Goal: Task Accomplishment & Management: Manage account settings

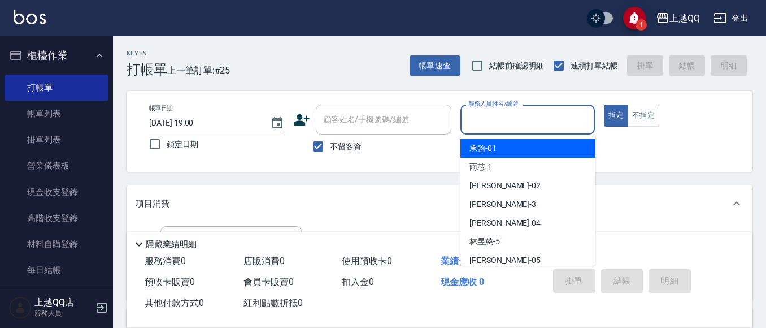
click at [539, 116] on input "服務人員姓名/編號" at bounding box center [527, 120] width 125 height 20
type input "3"
type button "true"
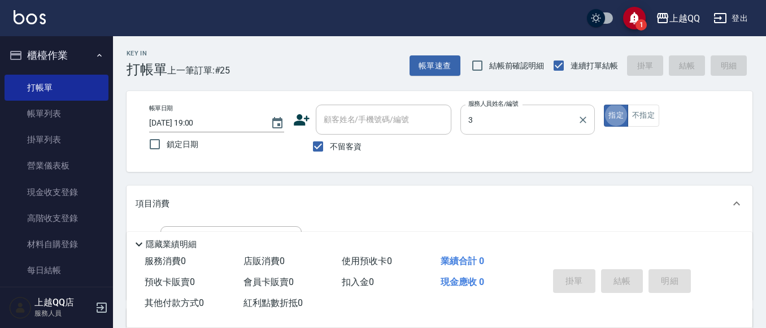
type input "佩怡-3"
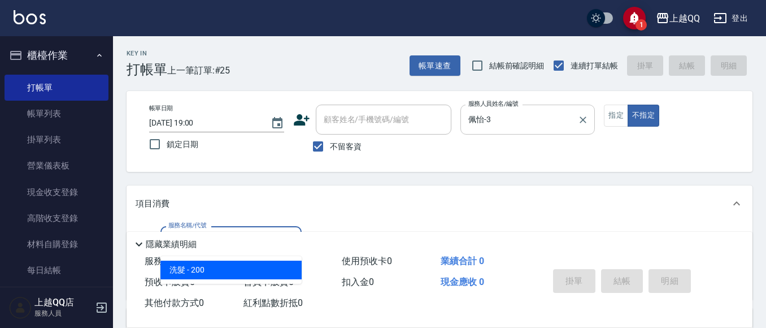
type input "洗髮(101)"
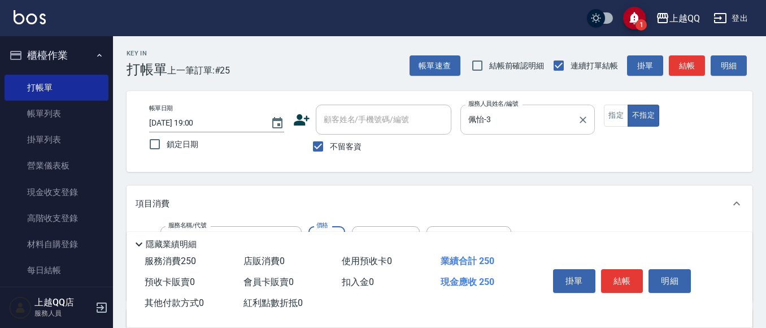
type input "250"
type input "林恩昕-26"
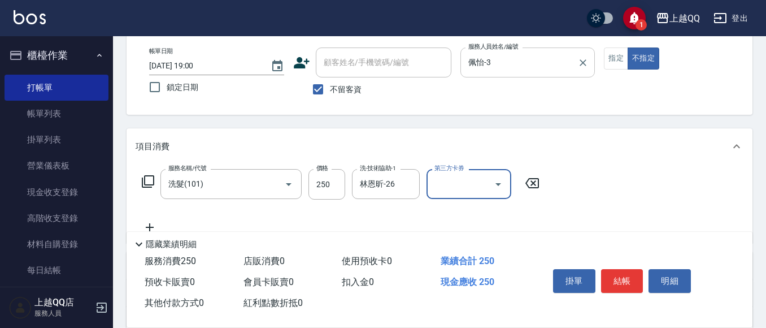
scroll to position [113, 0]
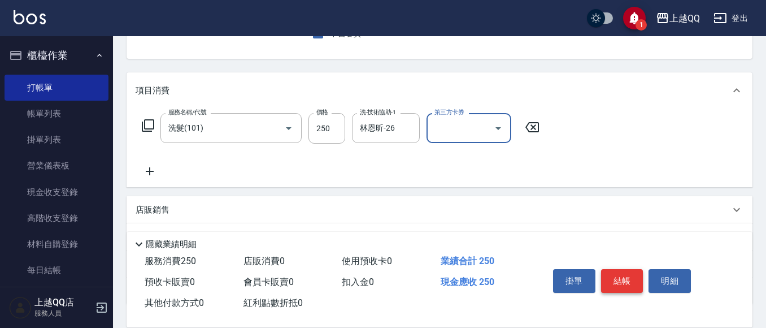
click at [626, 269] on button "結帳" at bounding box center [622, 281] width 42 height 24
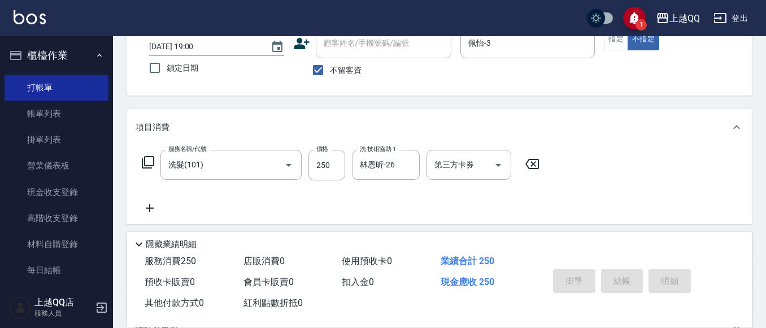
scroll to position [56, 0]
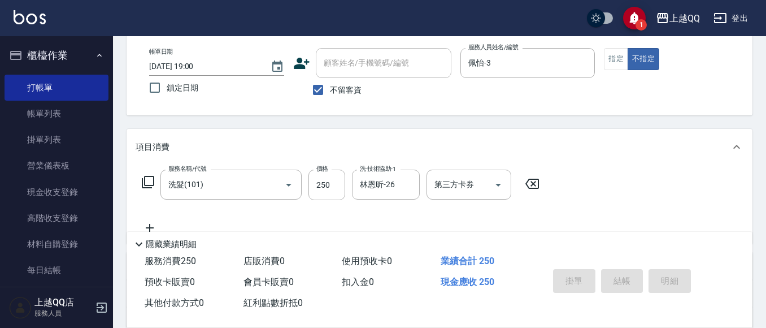
type input "[DATE] 19:33"
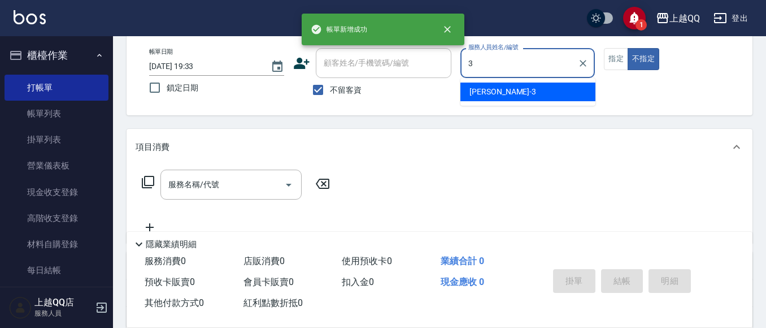
type input "佩怡-3"
type button "false"
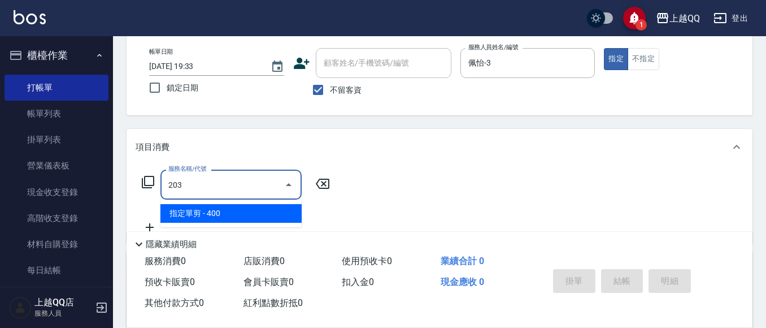
type input "指定單剪(203)"
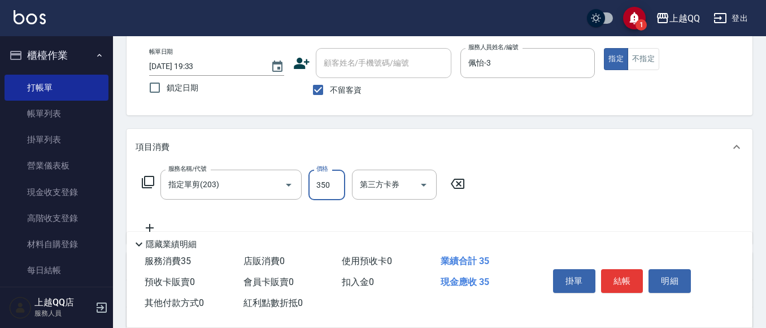
type input "350"
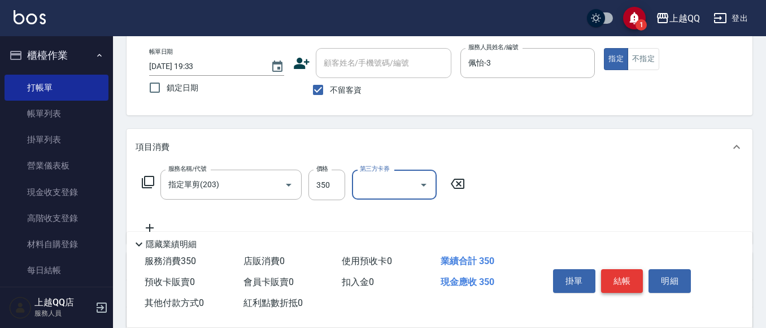
click at [634, 277] on button "結帳" at bounding box center [622, 281] width 42 height 24
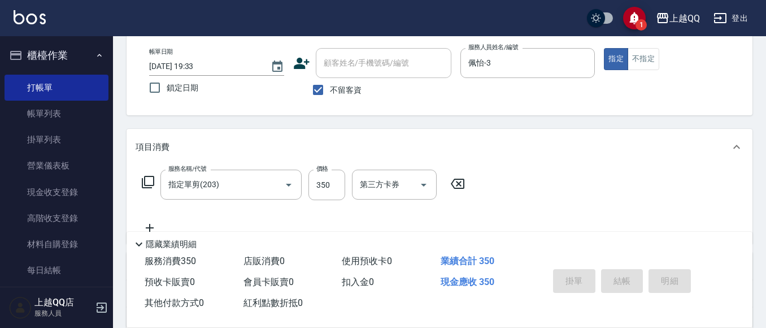
type input "[DATE] 19:34"
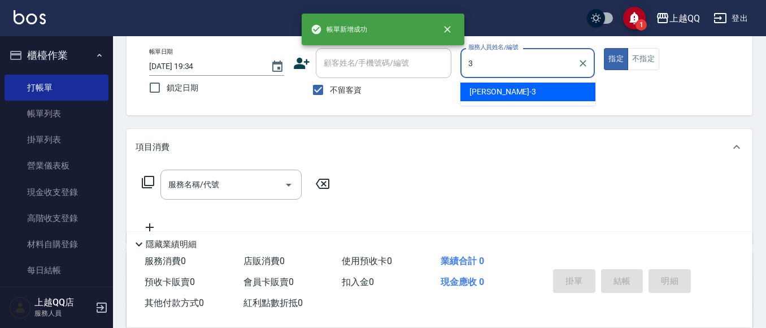
type input "佩怡-3"
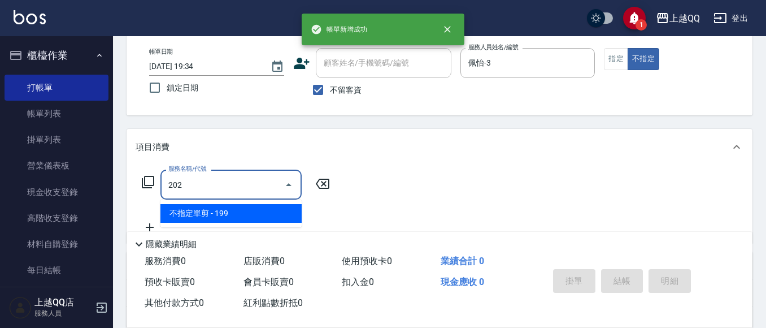
type input "不指定單剪(202)"
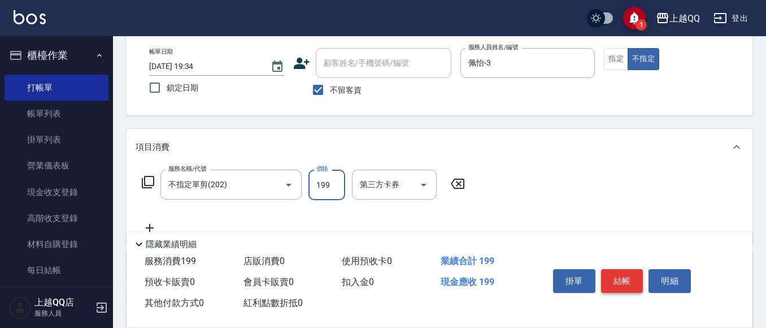
click at [633, 275] on button "結帳" at bounding box center [622, 281] width 42 height 24
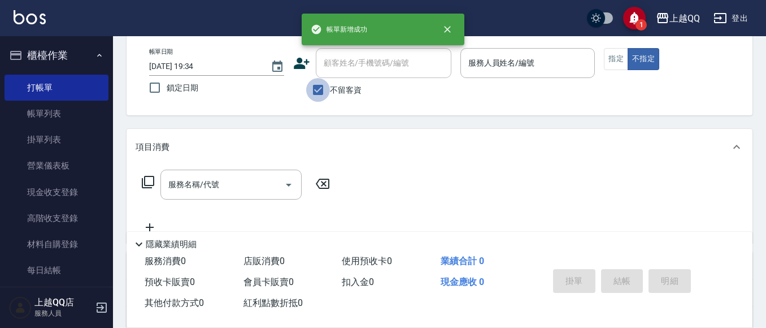
click at [327, 86] on input "不留客資" at bounding box center [318, 90] width 24 height 24
checkbox input "false"
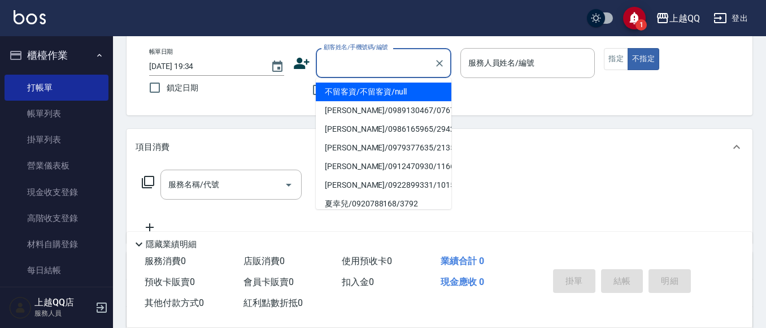
click at [357, 62] on div "顧客姓名/手機號碼/編號 顧客姓名/手機號碼/編號" at bounding box center [384, 63] width 136 height 30
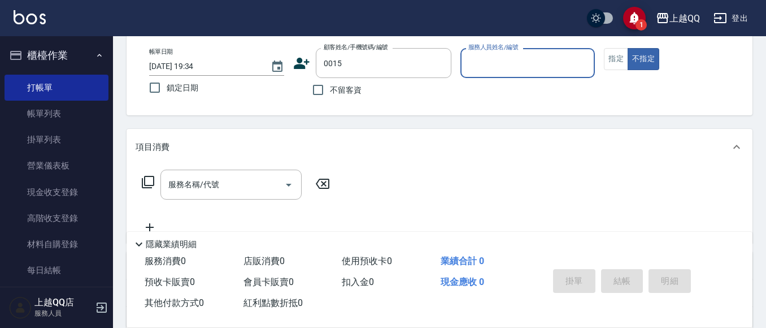
type input "[PERSON_NAME]/0955020415/0015"
type input "佩怡-3"
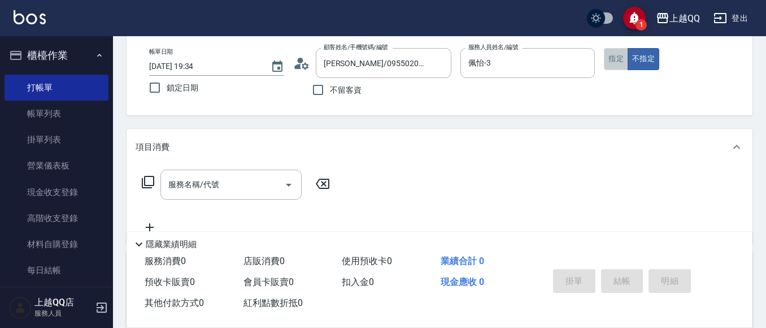
click at [609, 63] on button "指定" at bounding box center [616, 59] width 24 height 22
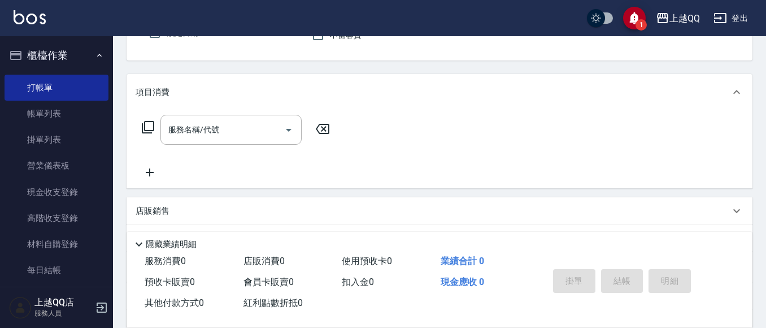
scroll to position [169, 0]
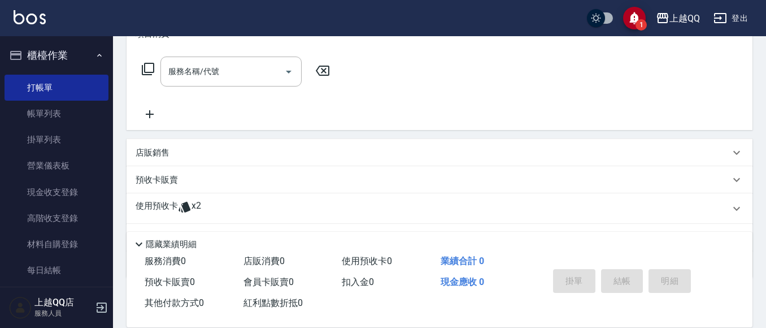
click at [191, 204] on span "x2" at bounding box center [196, 208] width 10 height 17
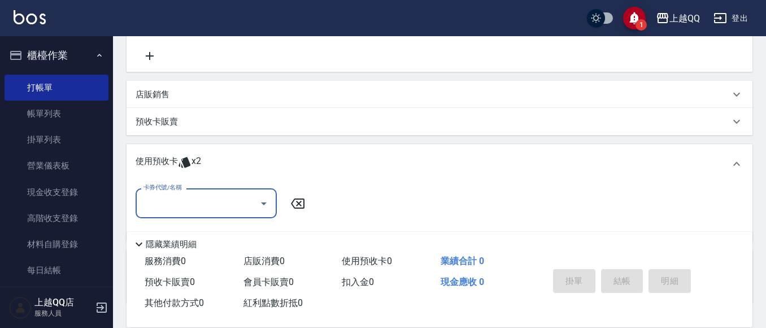
scroll to position [282, 0]
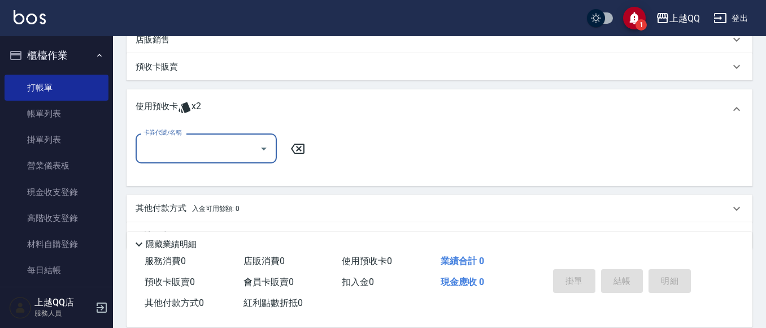
click at [228, 137] on div "卡券代號/名稱" at bounding box center [206, 148] width 141 height 30
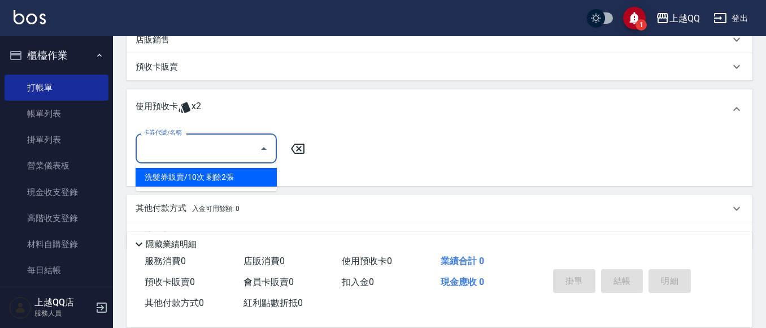
click at [222, 180] on div "洗髮券販賣/10次 剩餘2張" at bounding box center [206, 177] width 141 height 19
type input "洗髮券販賣/10次"
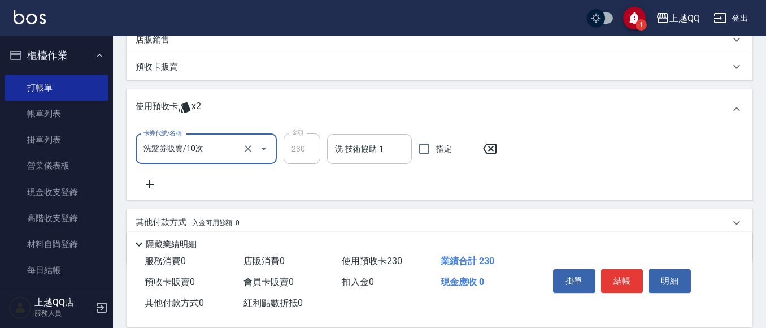
click at [342, 152] on input "洗-技術協助-1" at bounding box center [369, 149] width 75 height 20
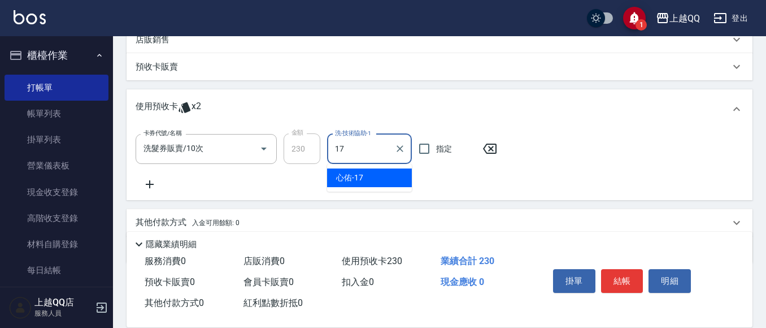
type input "心佑-17"
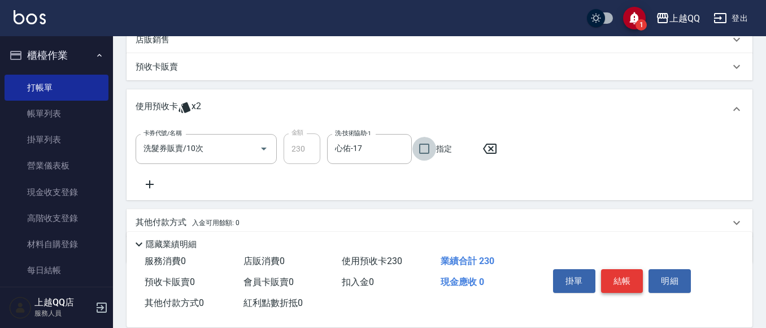
click at [617, 272] on button "結帳" at bounding box center [622, 281] width 42 height 24
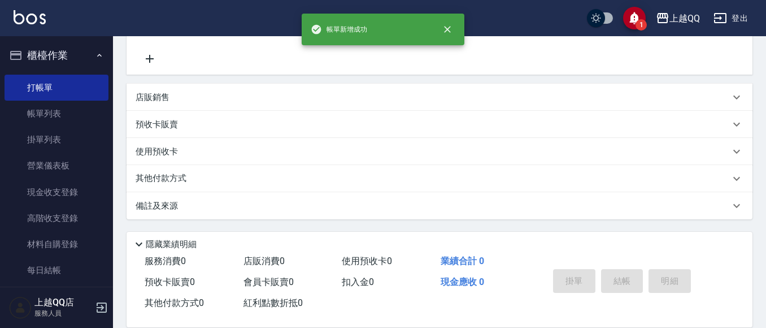
scroll to position [0, 0]
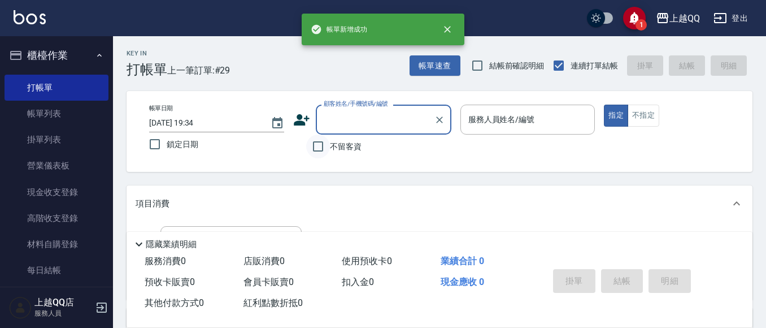
click at [315, 144] on input "不留客資" at bounding box center [318, 146] width 24 height 24
checkbox input "true"
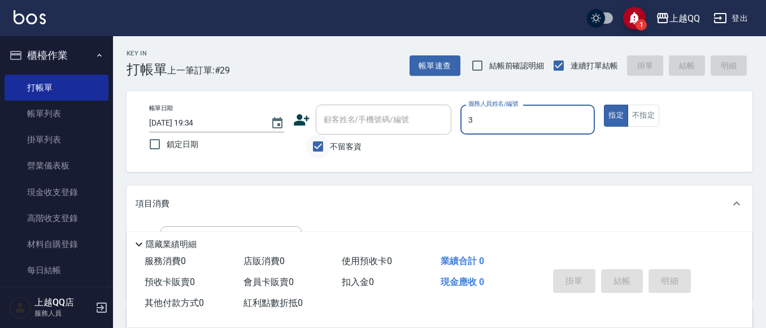
type input "佩怡-3"
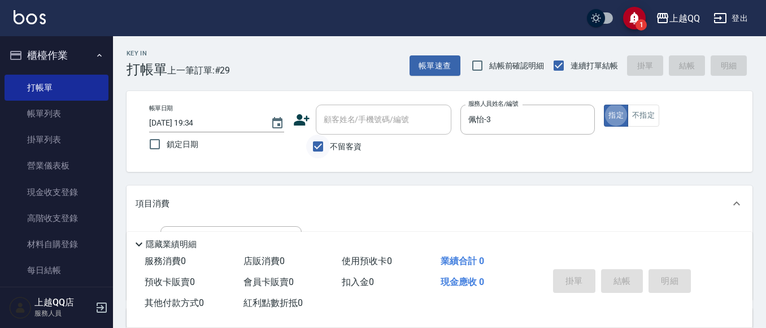
scroll to position [56, 0]
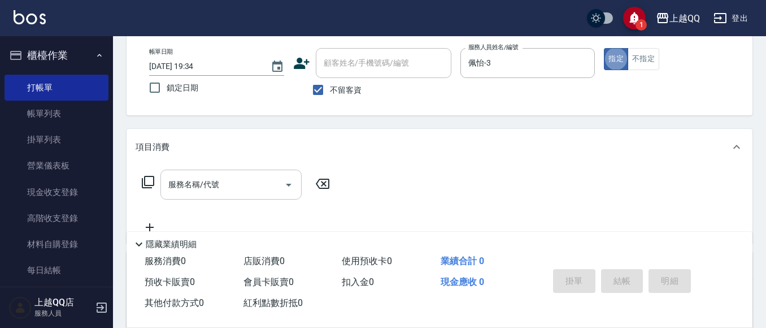
click at [212, 179] on div "服務名稱/代號 服務名稱/代號" at bounding box center [230, 184] width 141 height 30
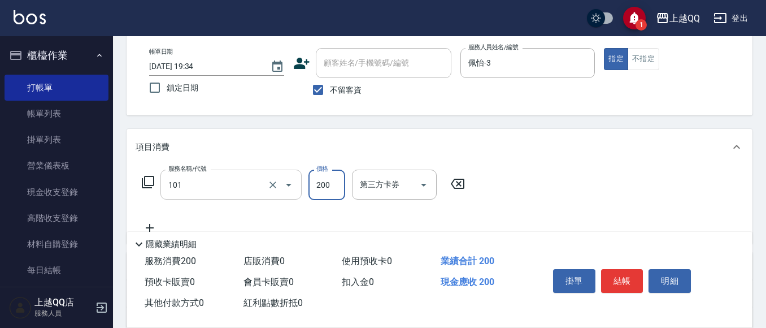
type input "洗髮(101)"
type input "230"
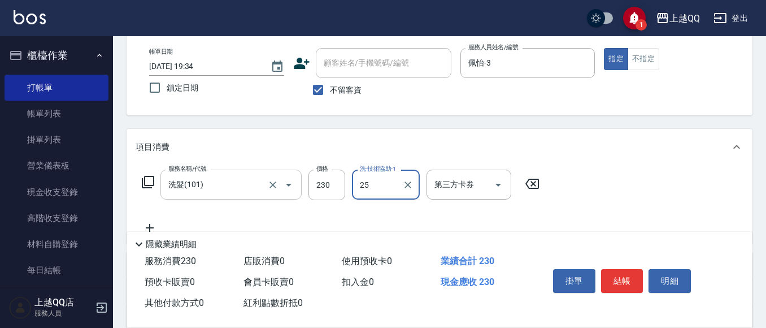
type input "[PERSON_NAME]-25"
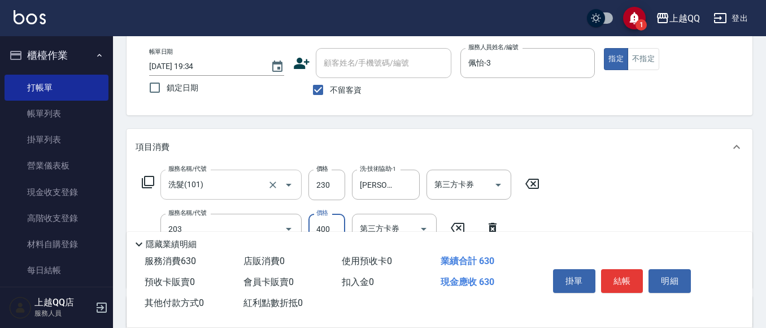
type input "指定單剪(203)"
type input "350"
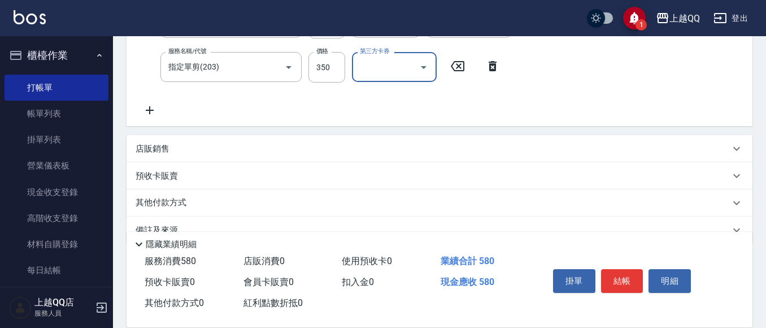
scroll to position [226, 0]
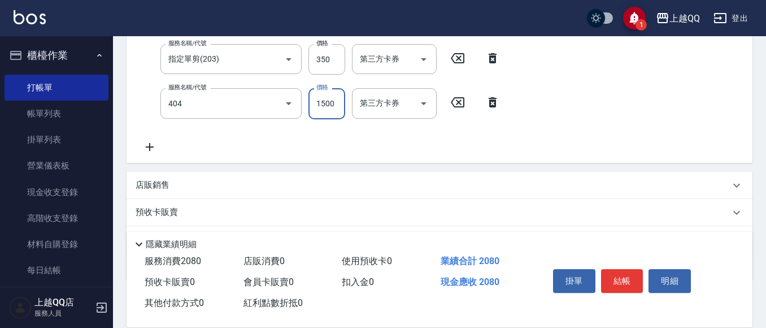
type input "設計染髮(404)"
type input "1599"
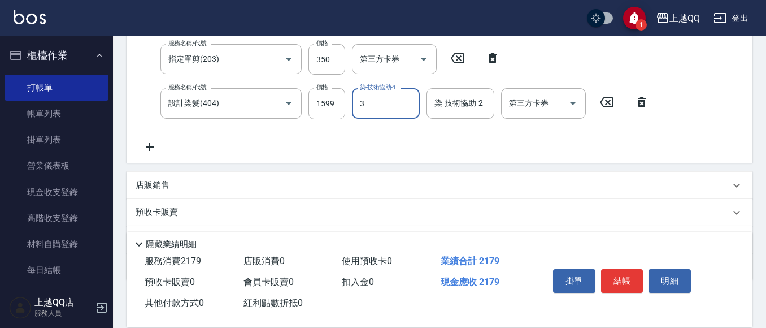
type input "佩怡-3"
click at [612, 277] on button "結帳" at bounding box center [622, 281] width 42 height 24
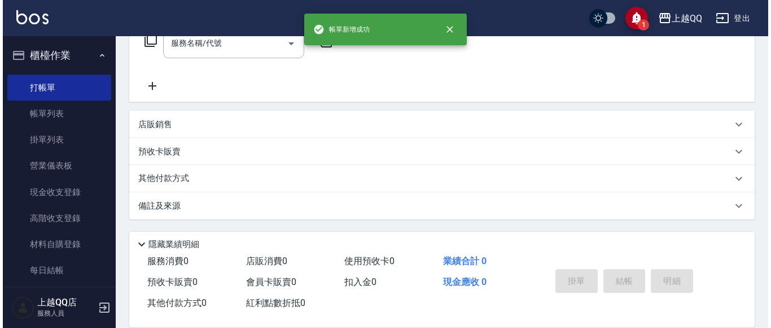
scroll to position [0, 0]
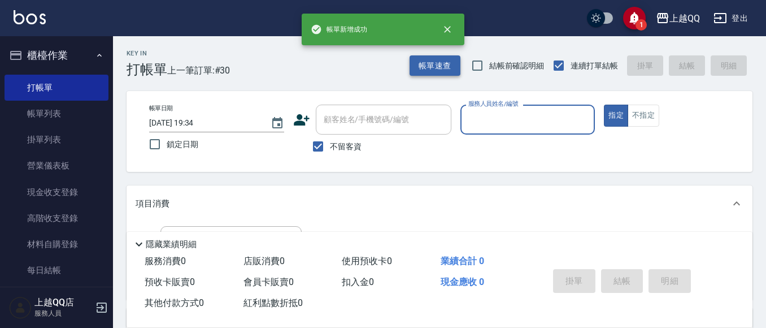
click at [435, 59] on button "帳單速查" at bounding box center [434, 65] width 51 height 21
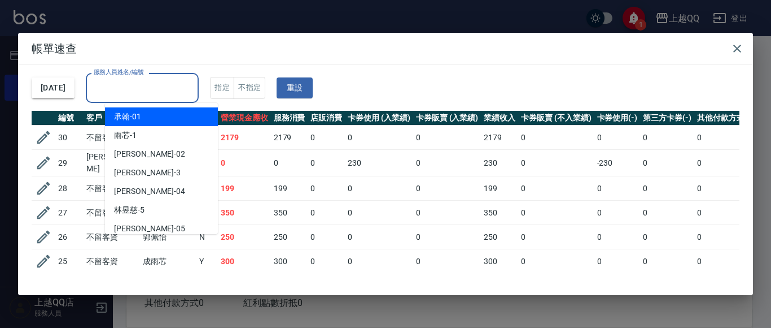
click at [151, 82] on input "服務人員姓名/編號" at bounding box center [142, 88] width 103 height 20
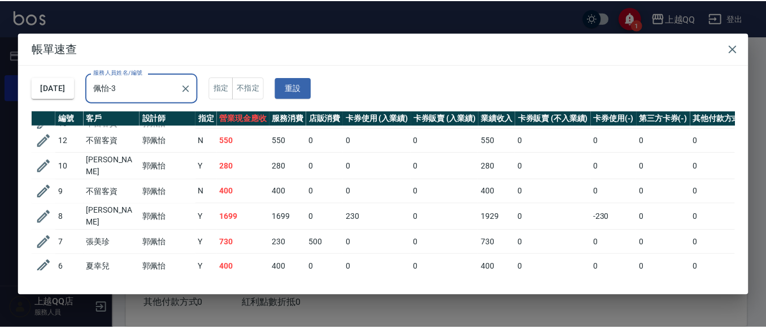
scroll to position [243, 0]
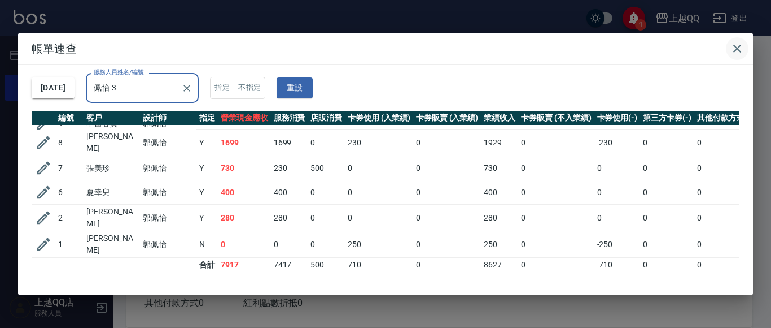
type input "佩怡-3"
click at [735, 45] on icon "button" at bounding box center [738, 49] width 14 height 14
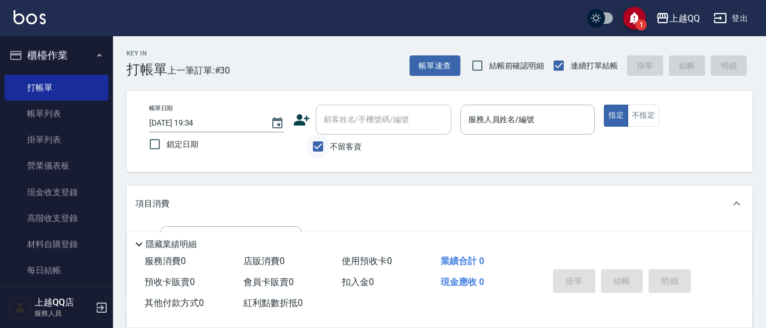
click at [316, 150] on input "不留客資" at bounding box center [318, 146] width 24 height 24
checkbox input "false"
click at [343, 123] on input "顧客姓名/手機號碼/編號" at bounding box center [375, 120] width 108 height 20
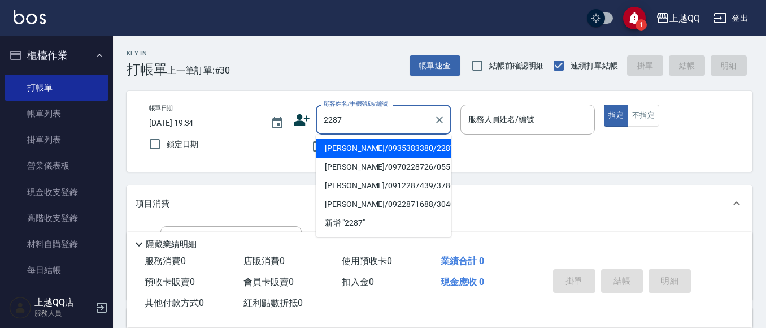
click at [399, 142] on li "[PERSON_NAME]/0935383380/2287" at bounding box center [384, 148] width 136 height 19
type input "[PERSON_NAME]/0935383380/2287"
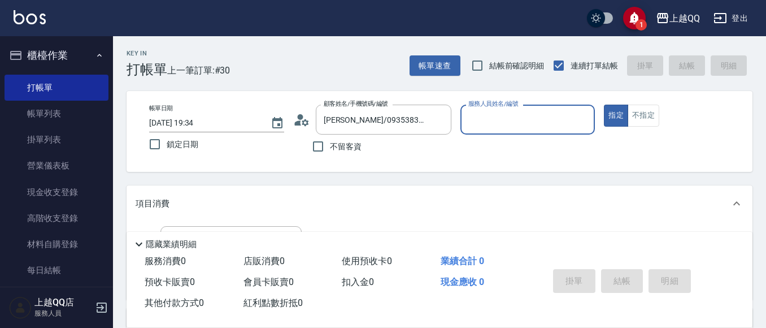
type input "佩怡-3"
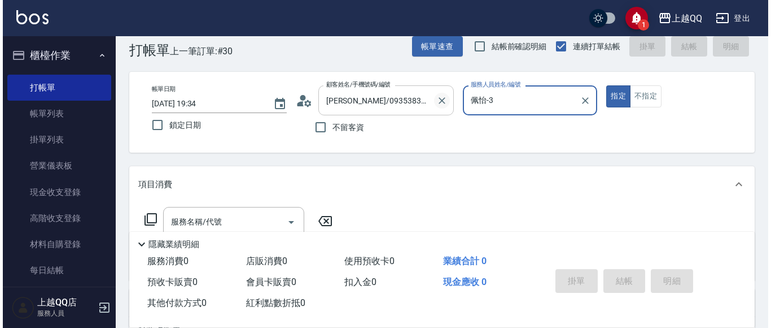
scroll to position [0, 0]
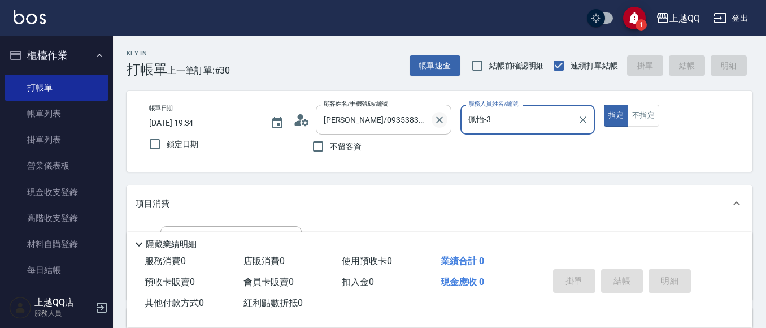
click at [446, 120] on button "Clear" at bounding box center [439, 120] width 16 height 16
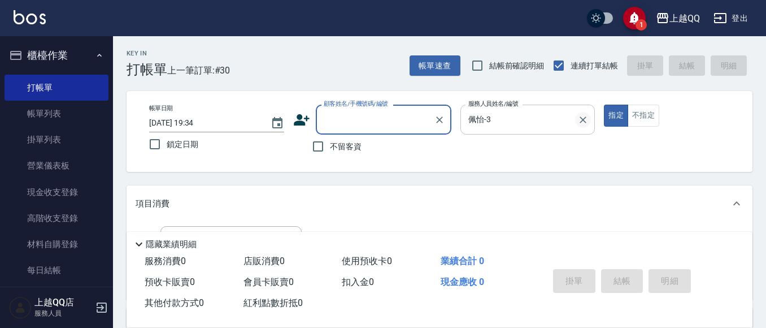
click at [587, 116] on icon "Clear" at bounding box center [582, 119] width 11 height 11
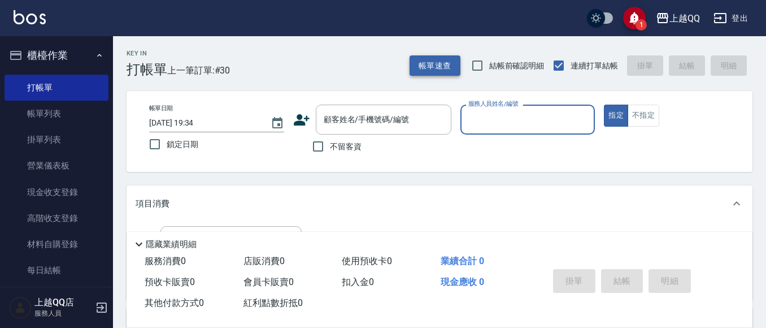
click at [445, 67] on button "帳單速查" at bounding box center [434, 65] width 51 height 21
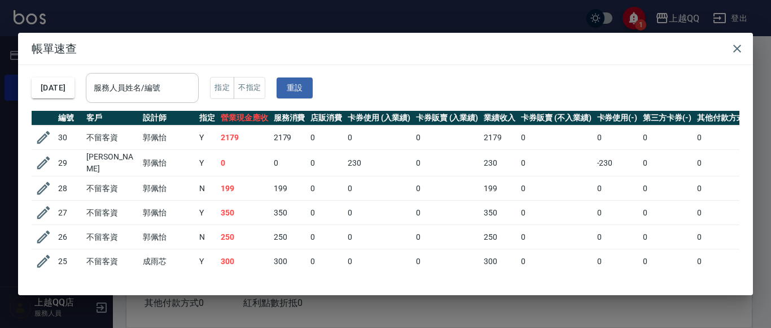
click at [106, 88] on div "服務人員姓名/編號" at bounding box center [142, 88] width 113 height 30
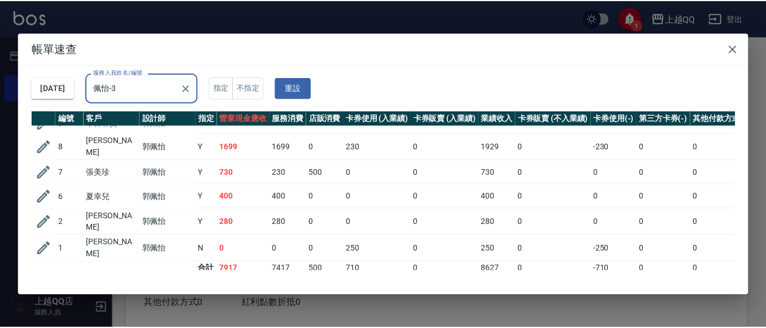
scroll to position [243, 0]
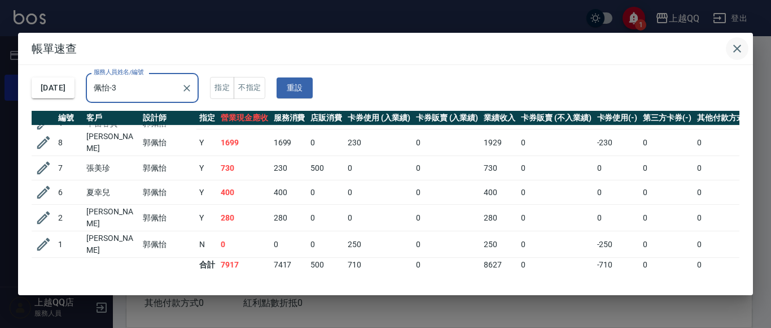
type input "佩怡-3"
click at [739, 46] on icon "button" at bounding box center [738, 49] width 14 height 14
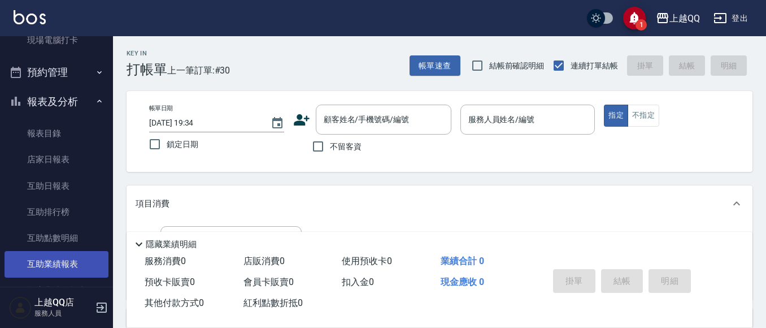
scroll to position [339, 0]
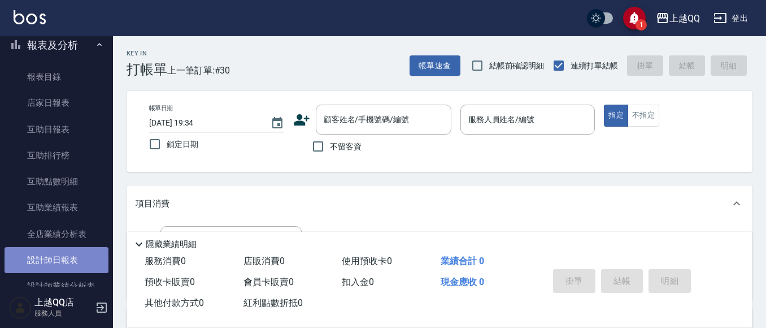
click at [84, 252] on link "設計師日報表" at bounding box center [57, 260] width 104 height 26
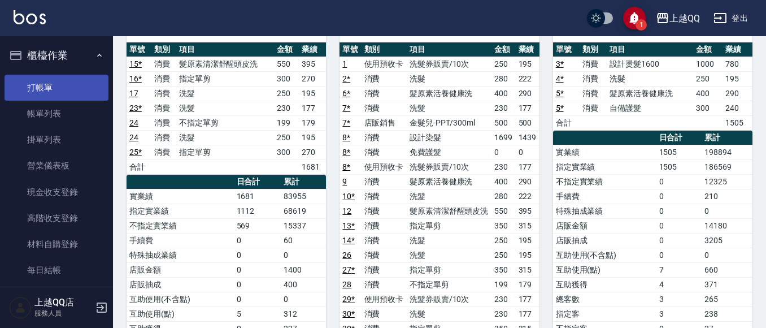
click at [93, 86] on link "打帳單" at bounding box center [57, 88] width 104 height 26
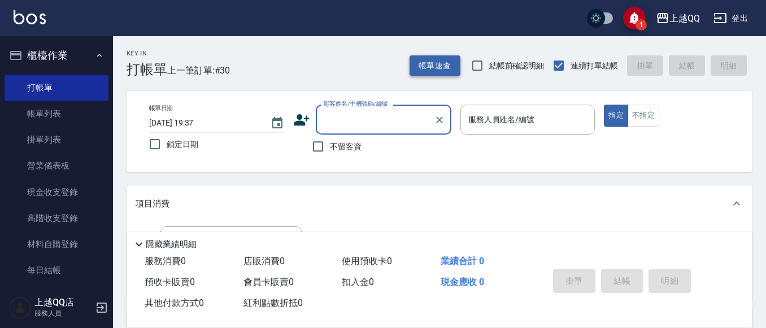
click at [416, 68] on button "帳單速查" at bounding box center [434, 65] width 51 height 21
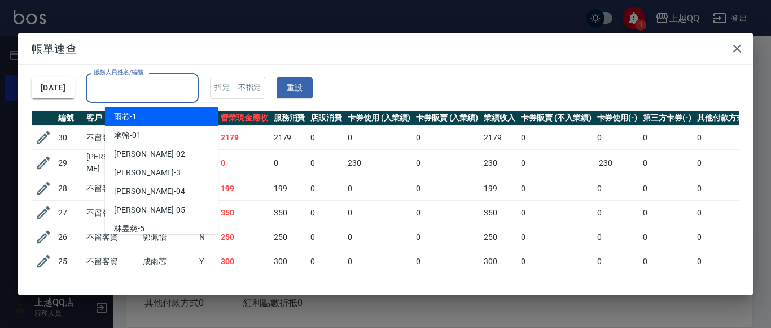
click at [172, 80] on input "服務人員姓名/編號" at bounding box center [142, 88] width 103 height 20
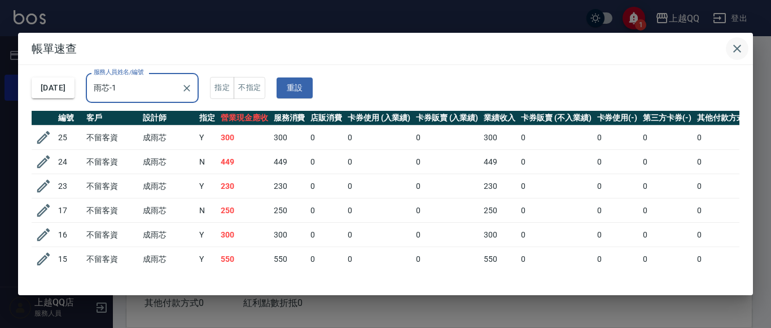
type input "雨芯-1"
click at [735, 53] on icon "button" at bounding box center [738, 49] width 14 height 14
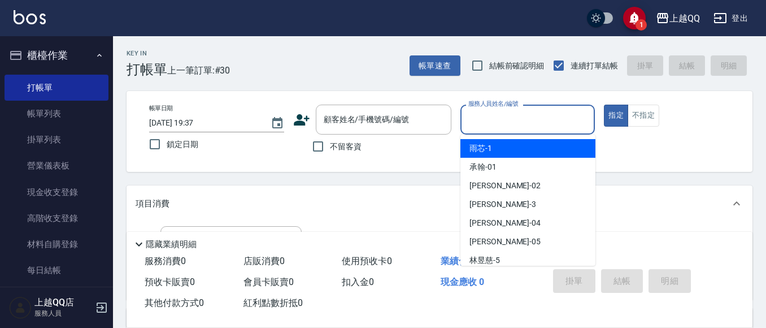
drag, startPoint x: 499, startPoint y: 122, endPoint x: 522, endPoint y: 30, distance: 94.4
click at [500, 122] on input "服務人員姓名/編號" at bounding box center [527, 120] width 125 height 20
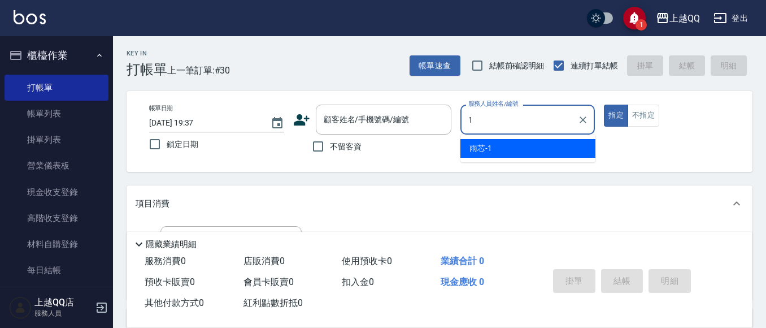
type input "雨芯-1"
type button "true"
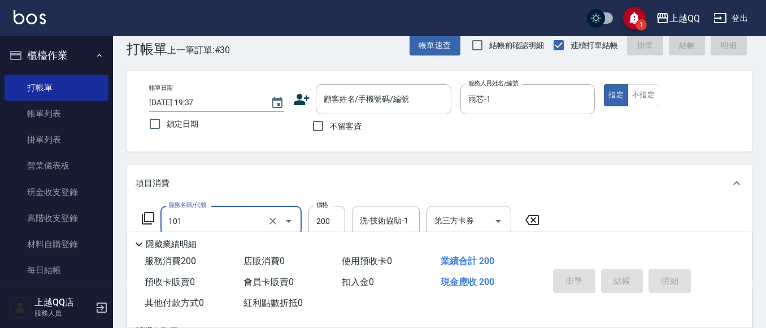
scroll to position [56, 0]
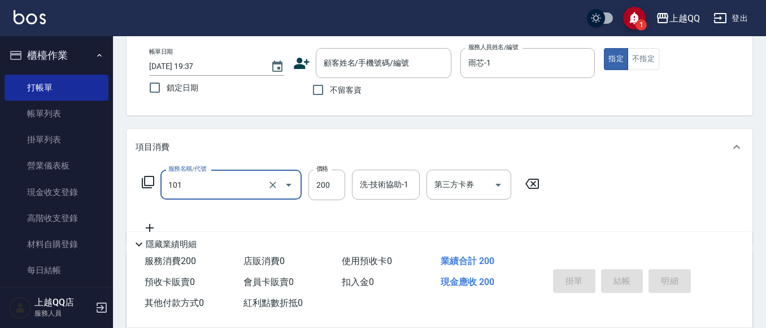
type input "洗髮(101)"
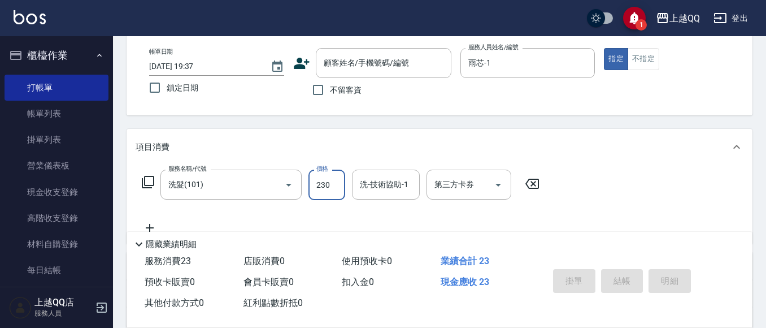
type input "230"
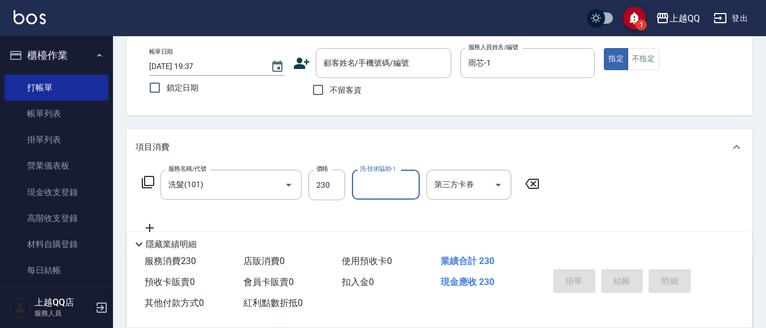
type input "1"
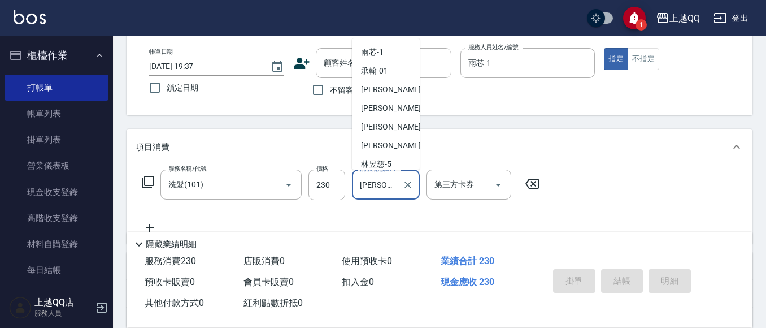
click at [395, 177] on input "[PERSON_NAME]-28" at bounding box center [377, 184] width 41 height 20
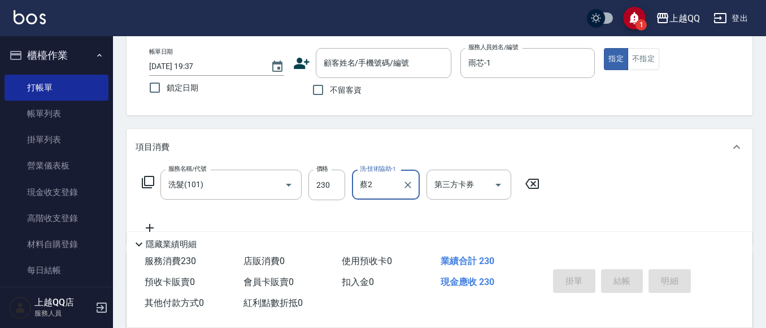
type input "蔡"
type input "[PERSON_NAME]-25"
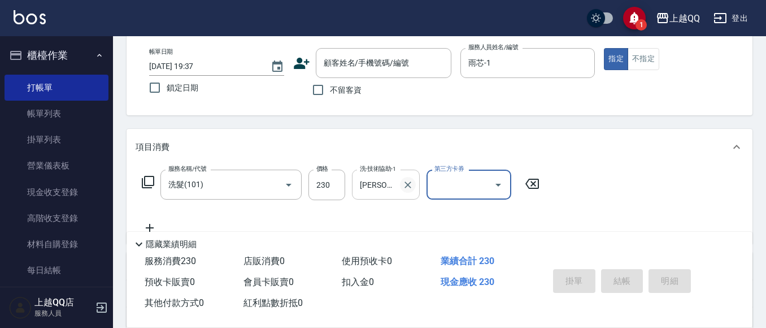
click at [405, 186] on icon "Clear" at bounding box center [407, 184] width 11 height 11
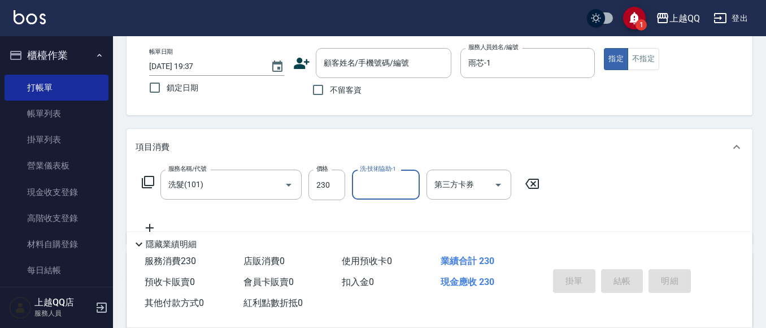
click at [385, 187] on input "洗-技術協助-1" at bounding box center [386, 184] width 58 height 20
type input "林恩昕-26"
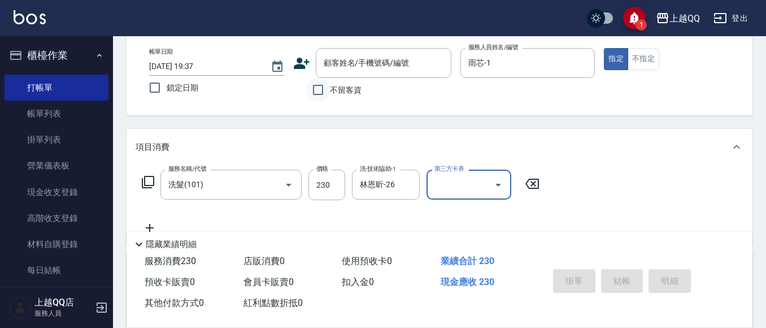
click at [325, 97] on input "不留客資" at bounding box center [318, 90] width 24 height 24
checkbox input "true"
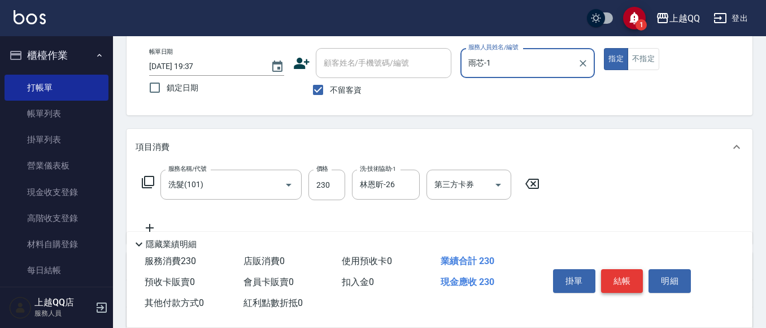
click at [635, 274] on button "結帳" at bounding box center [622, 281] width 42 height 24
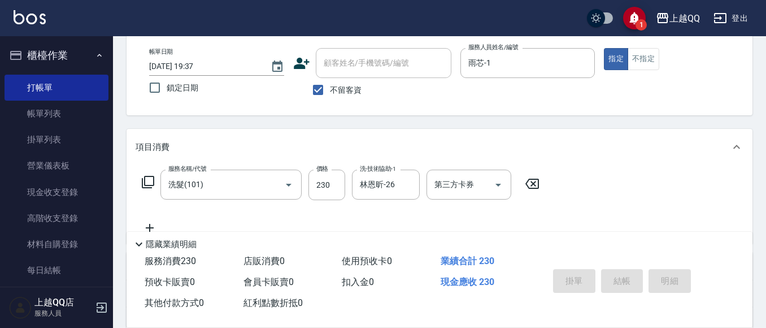
type input "[DATE] 19:38"
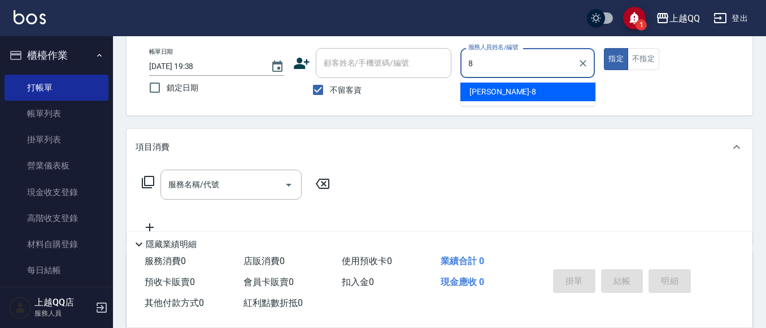
type input "[PERSON_NAME]-8"
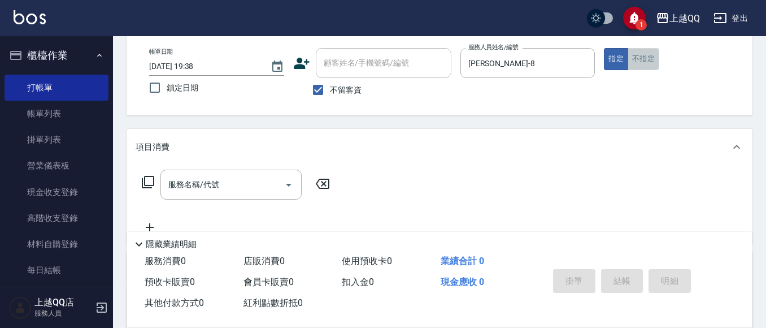
click at [648, 56] on button "不指定" at bounding box center [643, 59] width 32 height 22
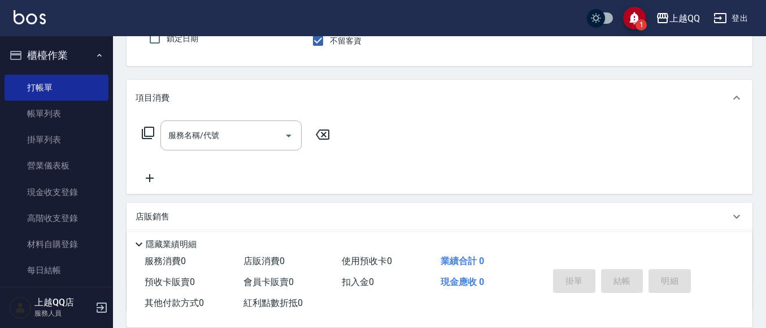
scroll to position [110, 0]
click at [146, 129] on icon at bounding box center [148, 129] width 14 height 14
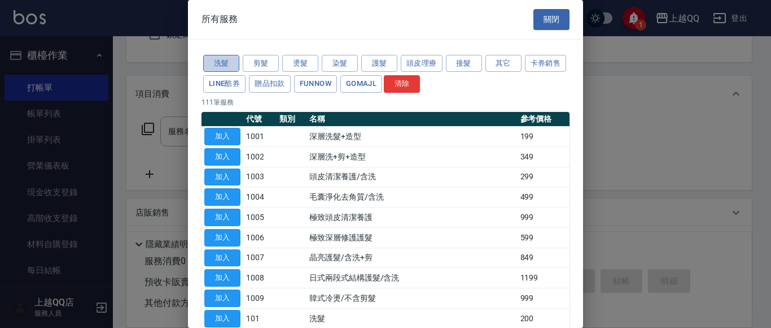
click at [217, 61] on button "洗髮" at bounding box center [221, 64] width 36 height 18
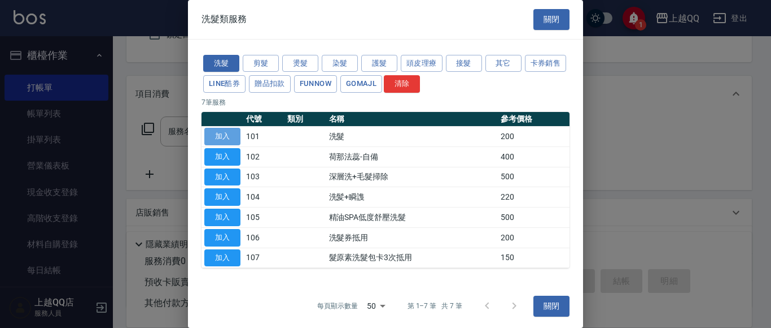
click at [224, 137] on button "加入" at bounding box center [222, 137] width 36 height 18
type input "洗髮(101)"
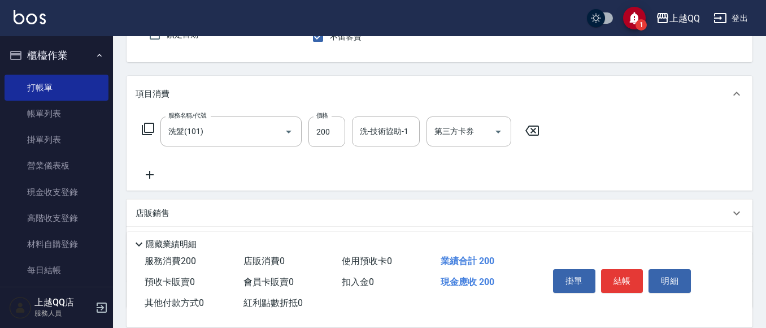
click at [149, 129] on icon at bounding box center [148, 129] width 14 height 14
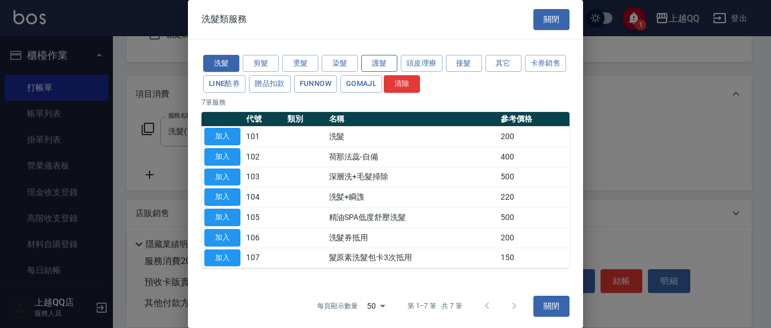
click at [370, 63] on button "護髮" at bounding box center [379, 64] width 36 height 18
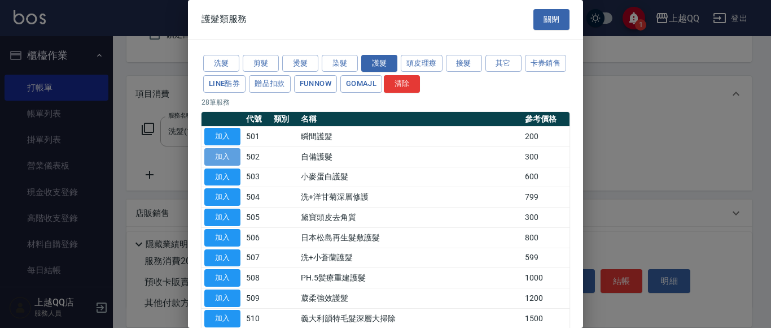
click at [232, 153] on button "加入" at bounding box center [222, 157] width 36 height 18
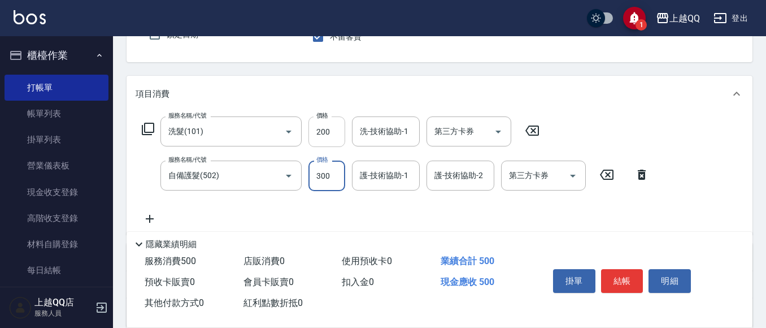
click at [333, 134] on input "200" at bounding box center [326, 131] width 37 height 30
type input "230"
click at [361, 129] on div "洗-技術協助-1 洗-技術協助-1" at bounding box center [386, 131] width 68 height 30
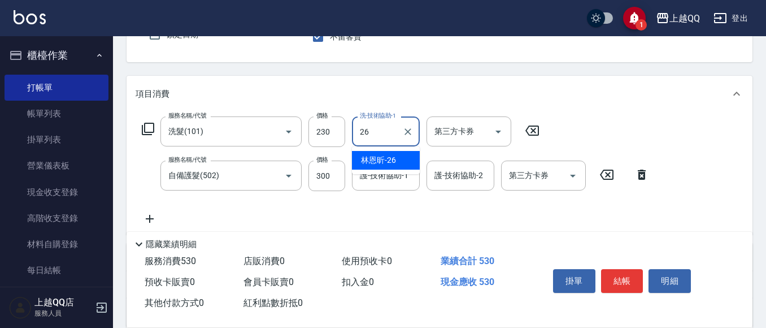
click at [367, 162] on span "[PERSON_NAME]-26" at bounding box center [378, 160] width 35 height 12
type input "林恩昕-26"
click at [376, 178] on div "護-技術協助-1 護-技術協助-1" at bounding box center [386, 175] width 68 height 30
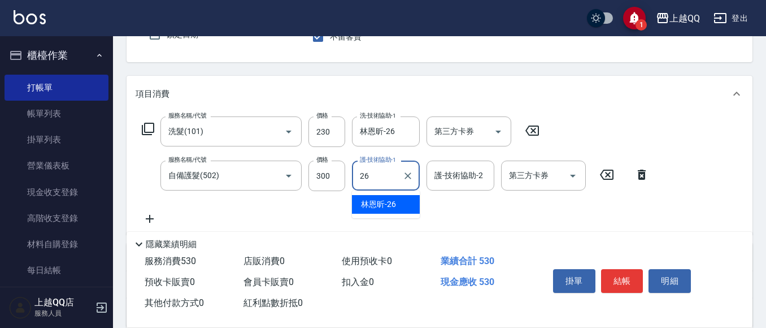
click at [381, 204] on span "[PERSON_NAME]-26" at bounding box center [378, 204] width 35 height 12
type input "林恩昕-26"
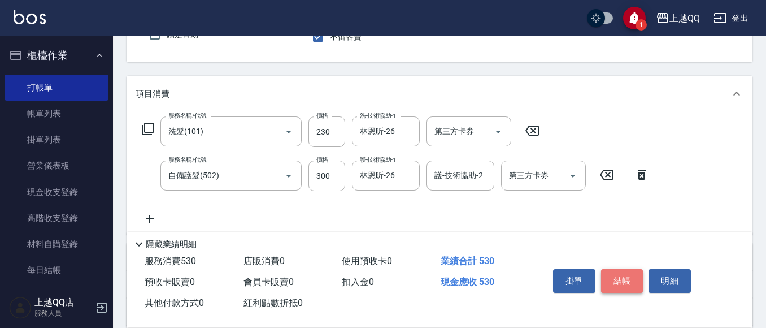
click at [626, 273] on button "結帳" at bounding box center [622, 281] width 42 height 24
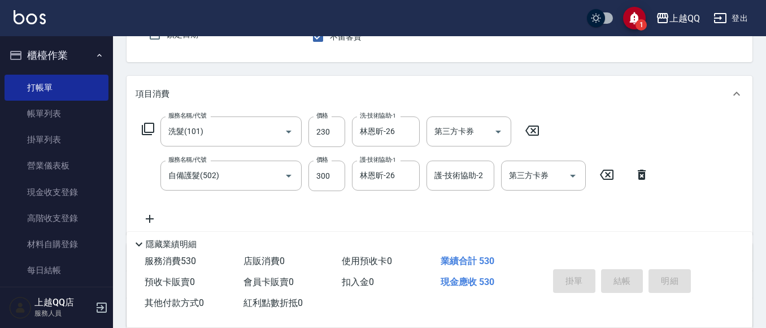
type input "[DATE] 19:46"
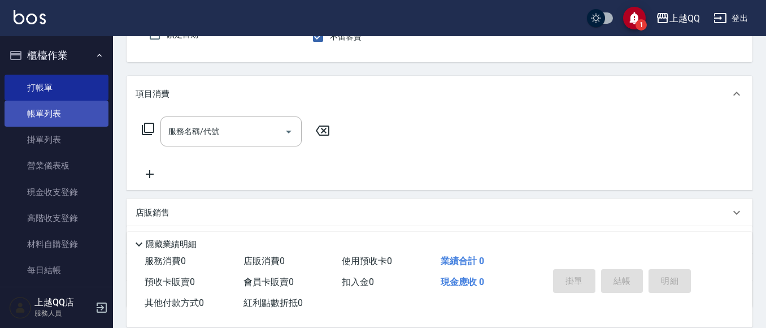
click at [60, 115] on link "帳單列表" at bounding box center [57, 114] width 104 height 26
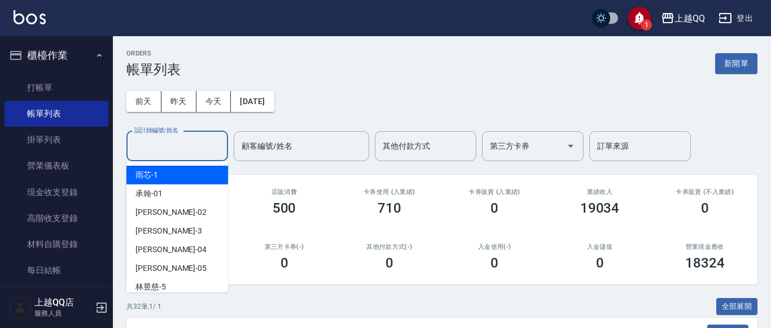
click at [158, 147] on input "設計師編號/姓名" at bounding box center [177, 146] width 91 height 20
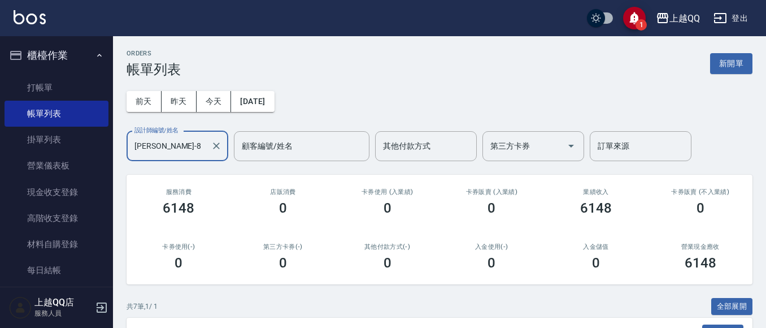
scroll to position [287, 0]
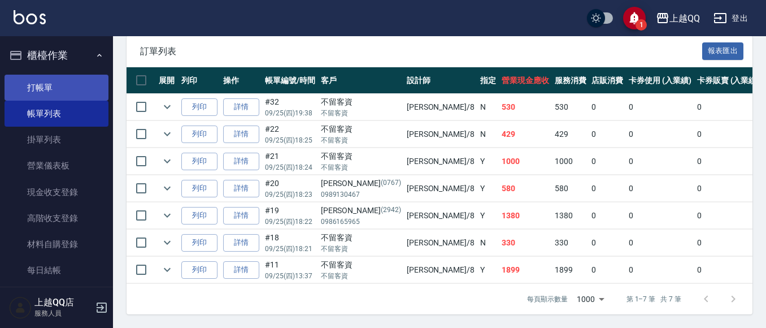
type input "[PERSON_NAME]-8"
click at [36, 91] on link "打帳單" at bounding box center [57, 88] width 104 height 26
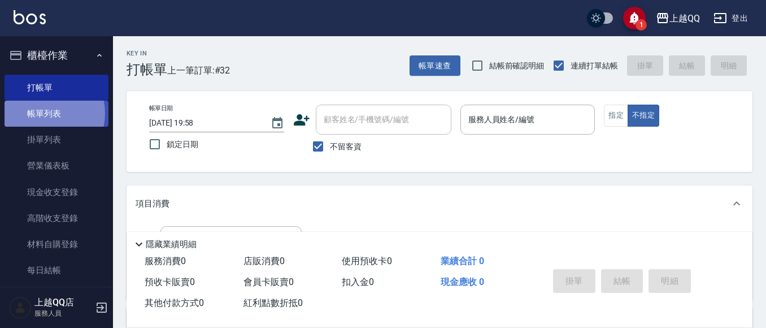
click at [41, 114] on link "帳單列表" at bounding box center [57, 114] width 104 height 26
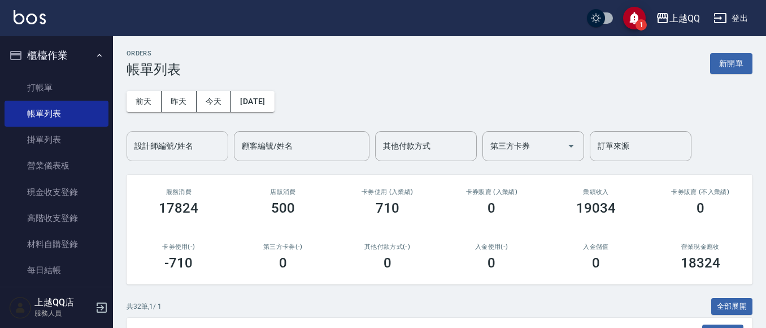
click at [158, 151] on input "設計師編號/姓名" at bounding box center [177, 146] width 91 height 20
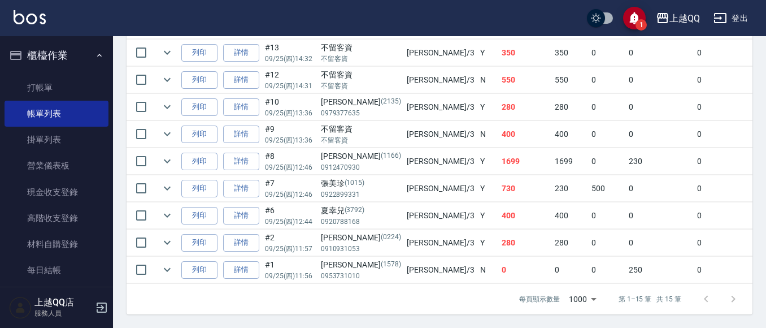
scroll to position [292, 0]
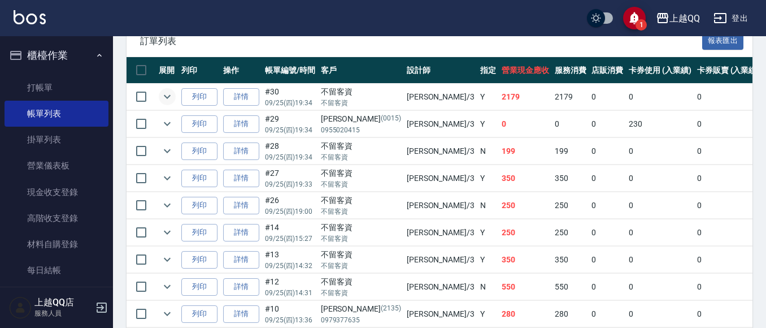
type input "佩怡-3"
click at [168, 96] on icon "expand row" at bounding box center [167, 97] width 14 height 14
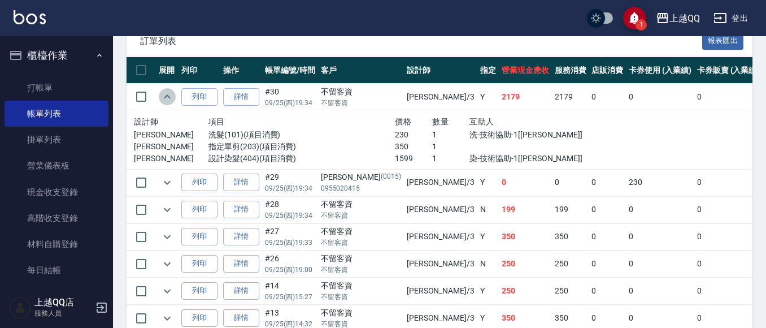
click at [168, 96] on icon "expand row" at bounding box center [167, 96] width 7 height 4
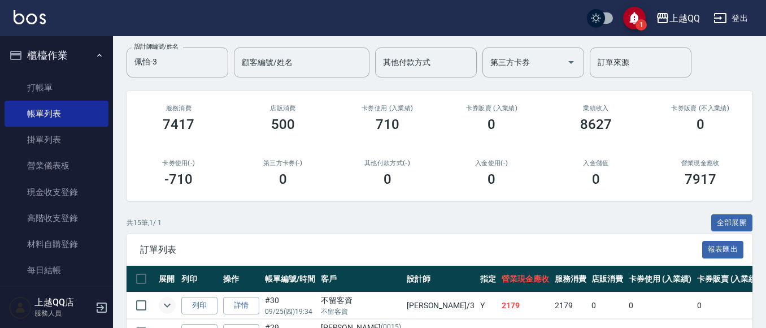
scroll to position [0, 0]
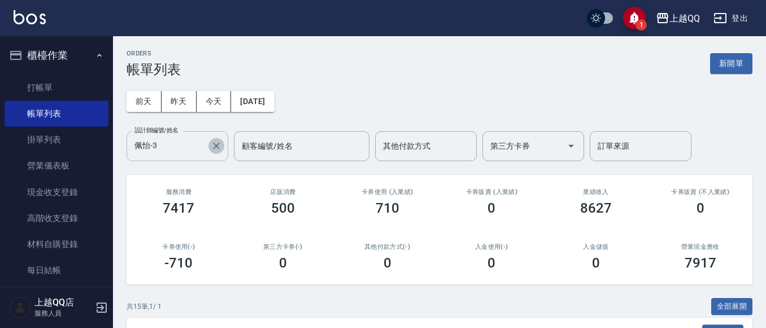
click at [217, 149] on icon "Clear" at bounding box center [216, 145] width 11 height 11
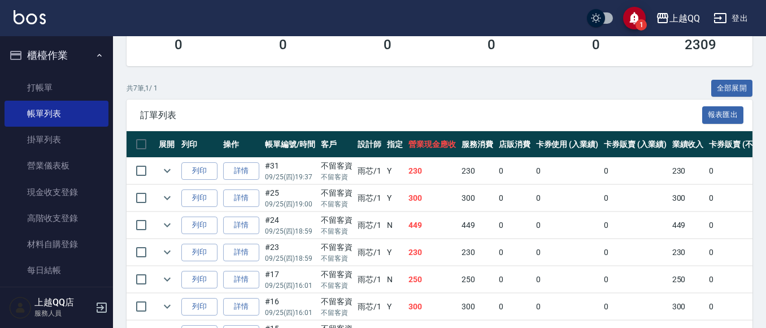
scroll to position [270, 0]
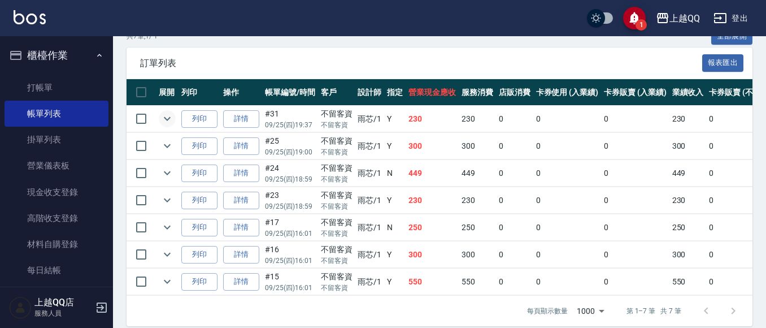
type input "雨芯-1"
click at [172, 117] on icon "expand row" at bounding box center [167, 119] width 14 height 14
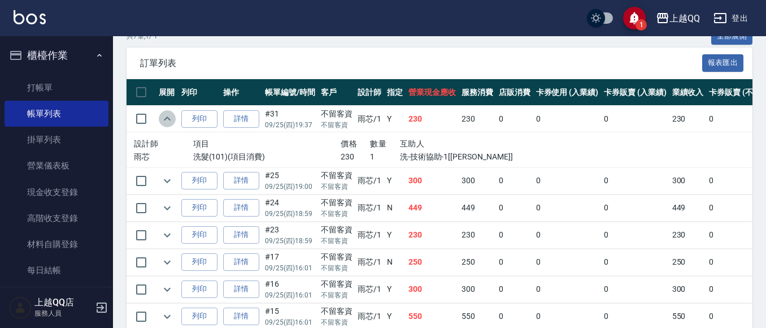
click at [172, 117] on icon "expand row" at bounding box center [167, 119] width 14 height 14
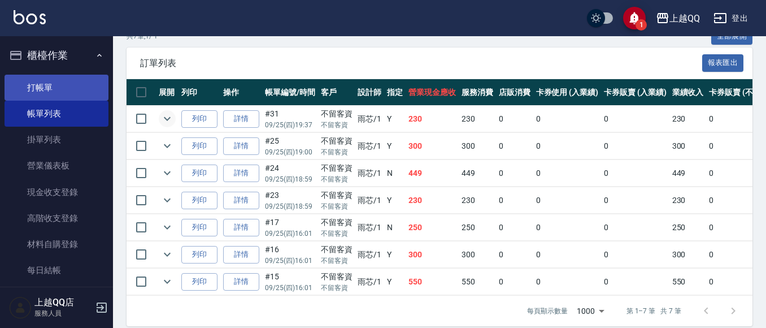
click at [45, 89] on link "打帳單" at bounding box center [57, 88] width 104 height 26
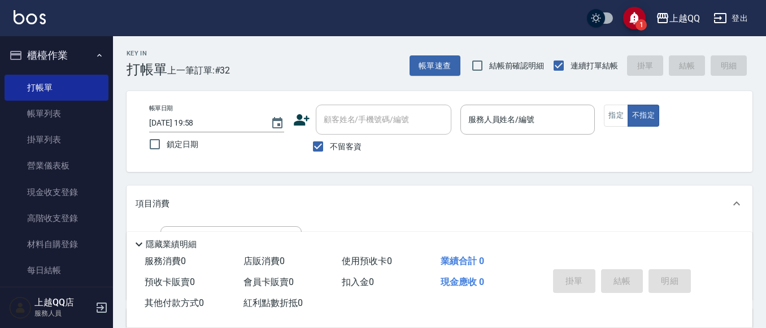
click at [435, 77] on div "Key In 打帳單 上一筆訂單:#32 帳單速查 結帳前確認明細 連續打單結帳 掛單 結帳 明細 帳單日期 [DATE] 19:58 鎖定日期 顧客姓名/手…" at bounding box center [439, 280] width 653 height 489
click at [459, 65] on button "帳單速查" at bounding box center [434, 65] width 51 height 21
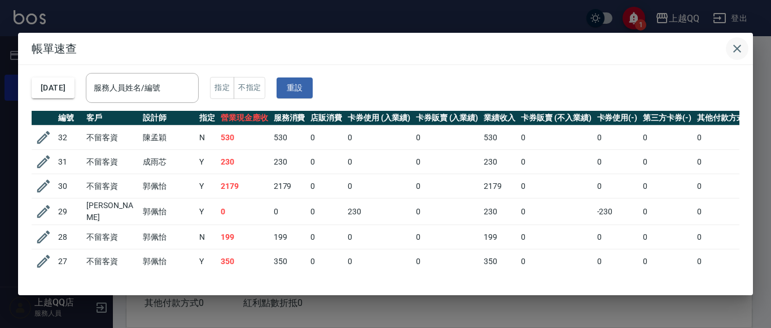
click at [741, 46] on icon "button" at bounding box center [738, 49] width 14 height 14
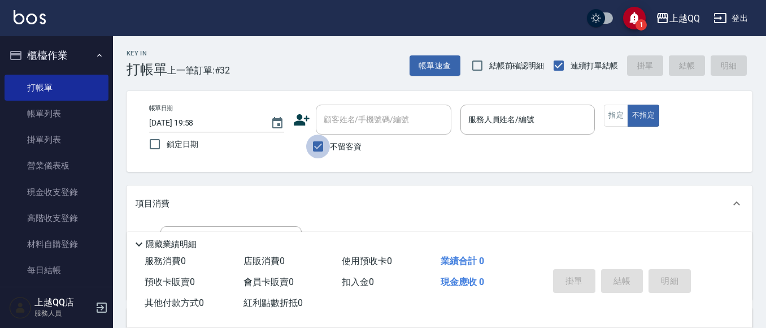
click at [323, 146] on input "不留客資" at bounding box center [318, 146] width 24 height 24
checkbox input "false"
click at [352, 123] on div "顧客姓名/手機號碼/編號 顧客姓名/手機號碼/編號" at bounding box center [384, 119] width 136 height 30
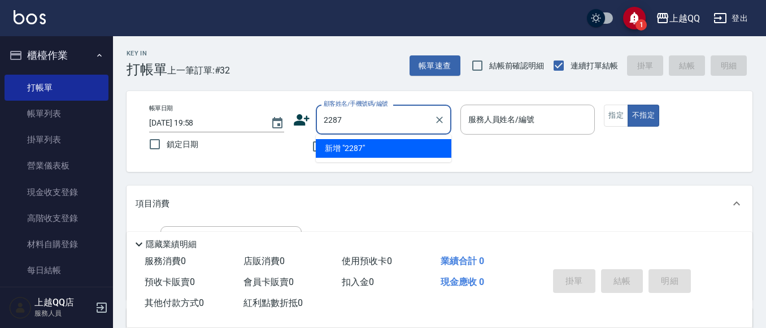
type input "2287"
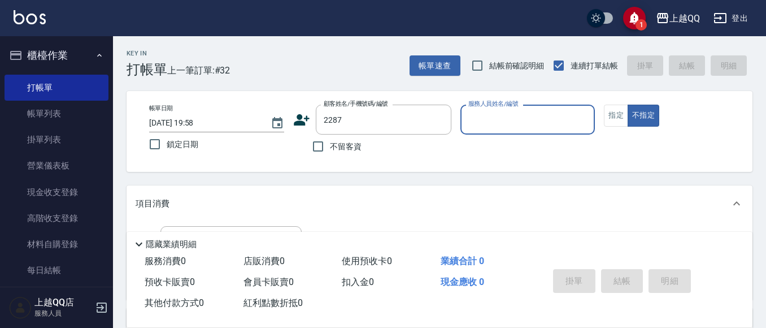
click at [627, 104] on button "不指定" at bounding box center [643, 115] width 32 height 22
type button "false"
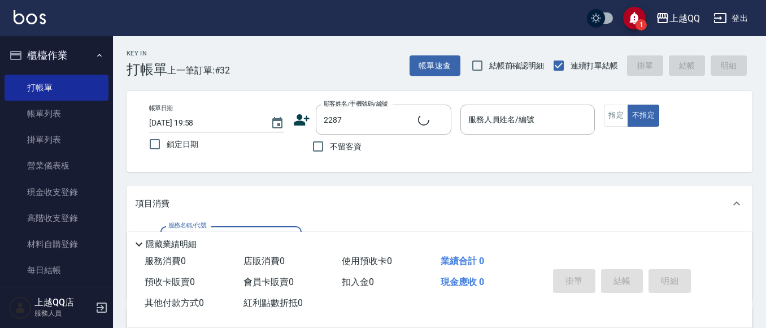
type input "101"
type input "[PERSON_NAME]/0935383380/2287"
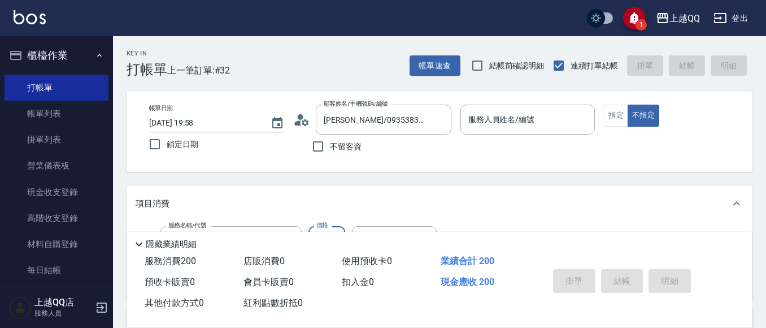
type input "洗髮(101)"
type input "2"
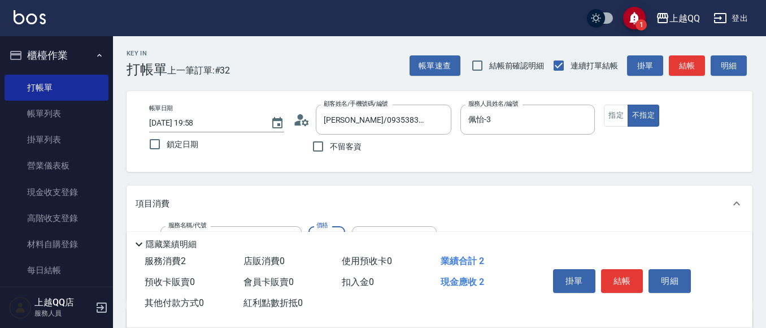
type input "佩怡-3"
type input "230"
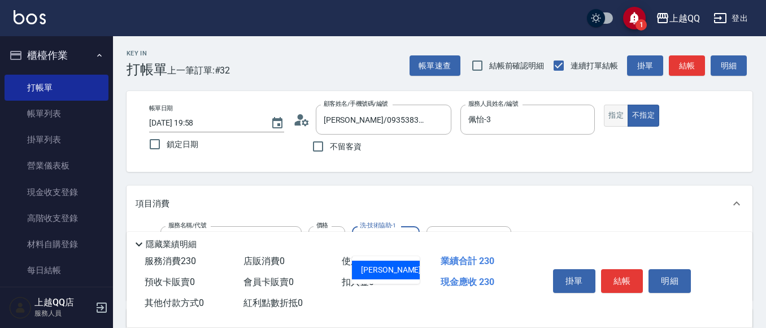
type input "16"
drag, startPoint x: 619, startPoint y: 115, endPoint x: 625, endPoint y: 116, distance: 5.8
click at [623, 116] on button "指定" at bounding box center [616, 115] width 24 height 22
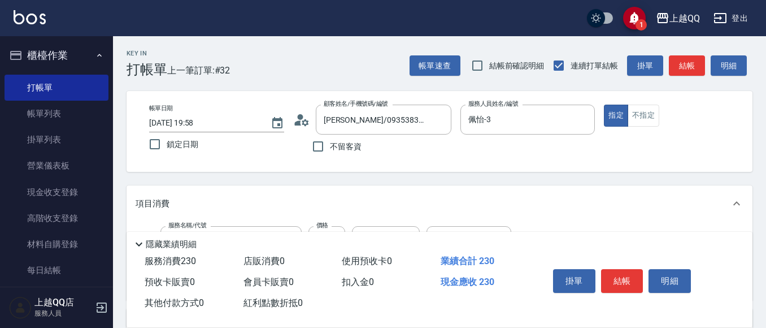
scroll to position [113, 0]
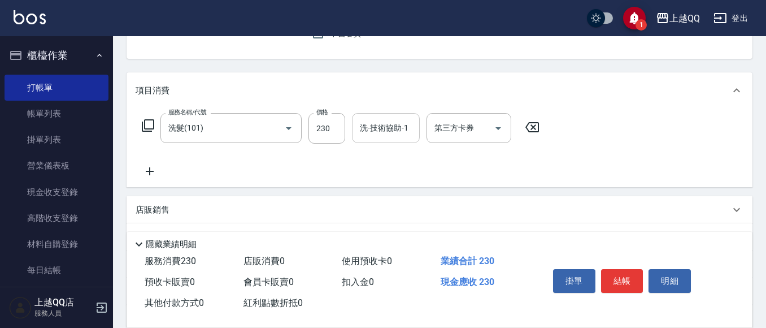
click at [378, 129] on div "洗-技術協助-1 洗-技術協助-1" at bounding box center [386, 128] width 68 height 30
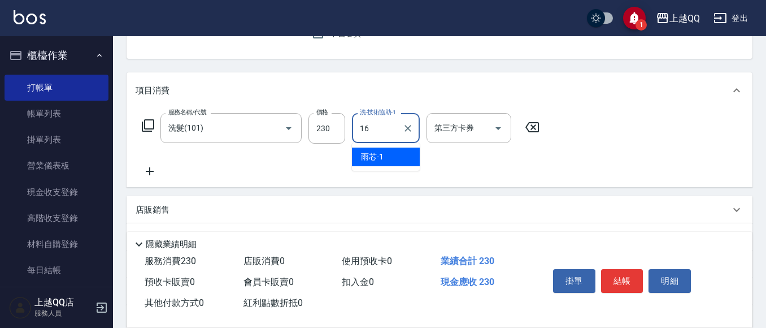
type input "[PERSON_NAME]-16"
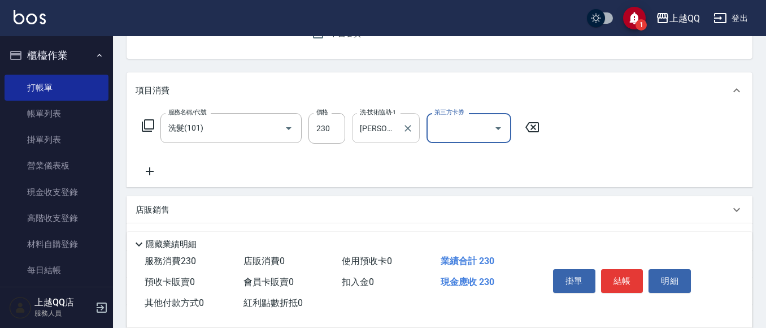
scroll to position [0, 0]
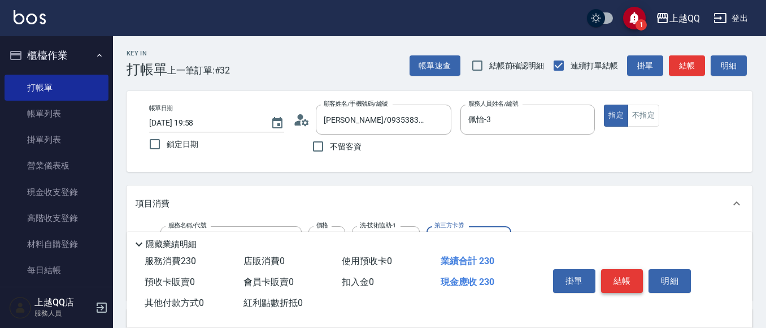
click at [635, 281] on button "結帳" at bounding box center [622, 281] width 42 height 24
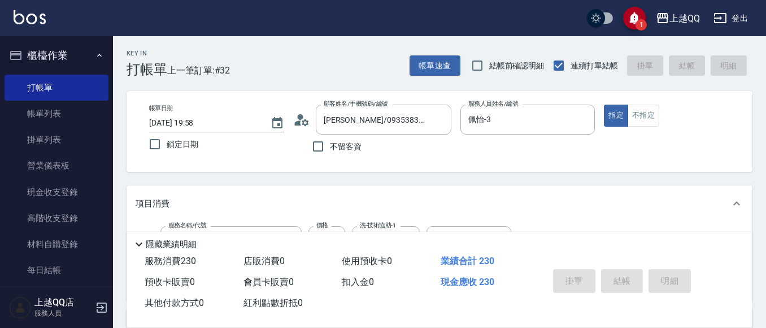
type input "[DATE] 20:09"
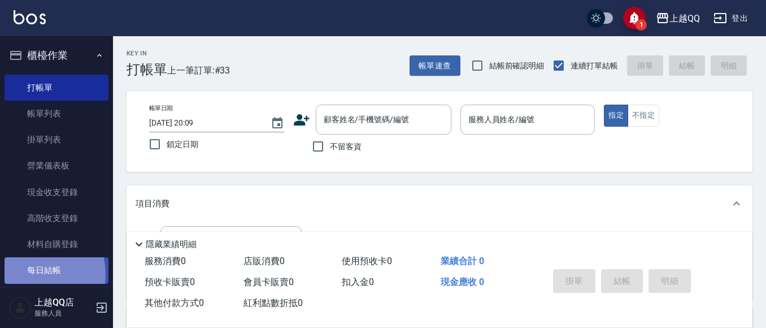
click at [34, 273] on link "每日結帳" at bounding box center [57, 270] width 104 height 26
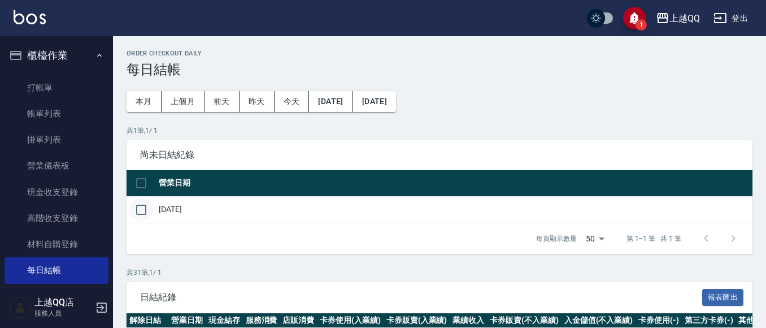
click at [143, 207] on input "checkbox" at bounding box center [141, 210] width 24 height 24
checkbox input "true"
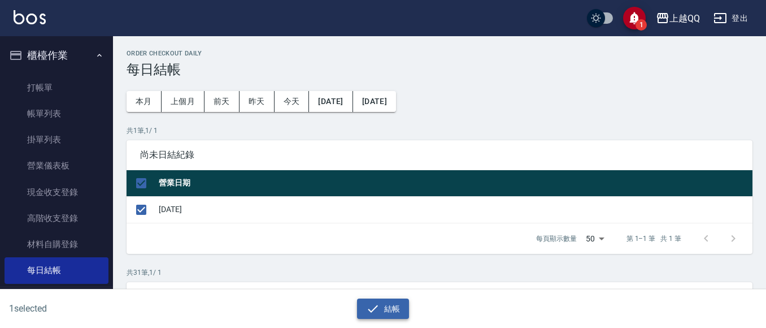
click at [395, 309] on button "結帳" at bounding box center [383, 308] width 53 height 21
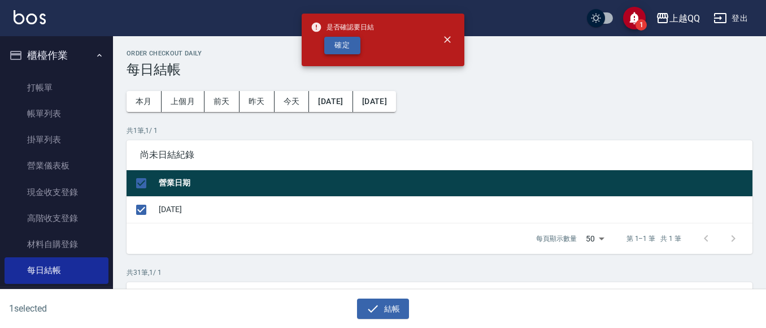
click at [338, 46] on button "確定" at bounding box center [342, 46] width 36 height 18
checkbox input "false"
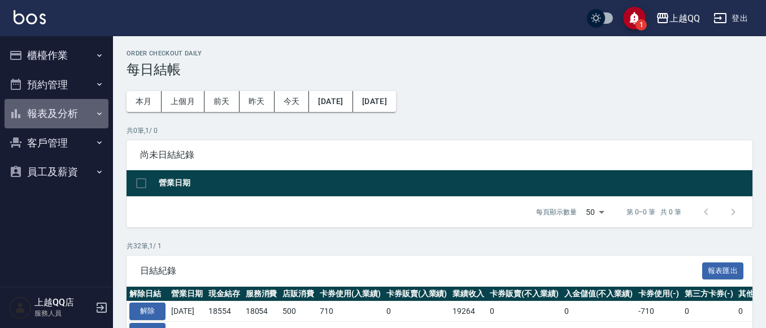
click at [50, 106] on button "報表及分析" at bounding box center [57, 113] width 104 height 29
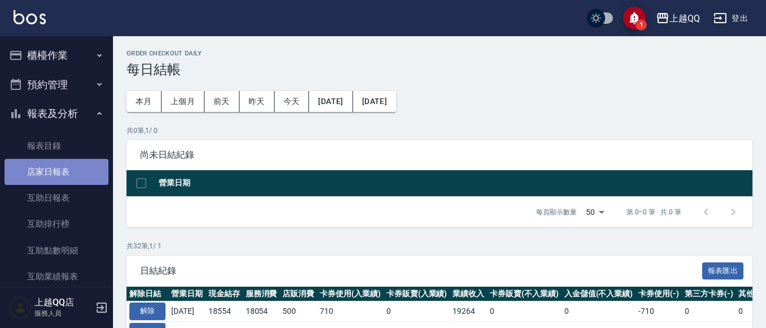
click at [57, 168] on link "店家日報表" at bounding box center [57, 172] width 104 height 26
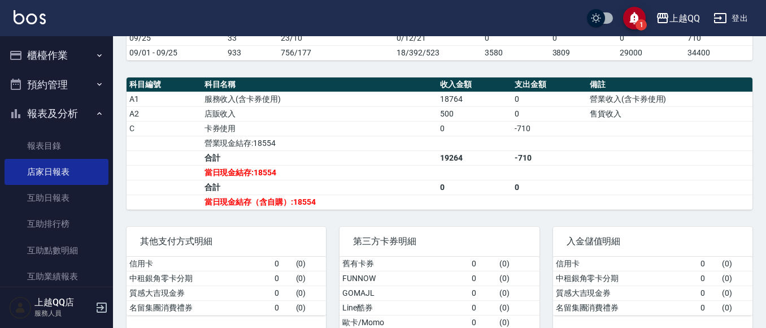
scroll to position [385, 0]
